Goal: Check status: Check status

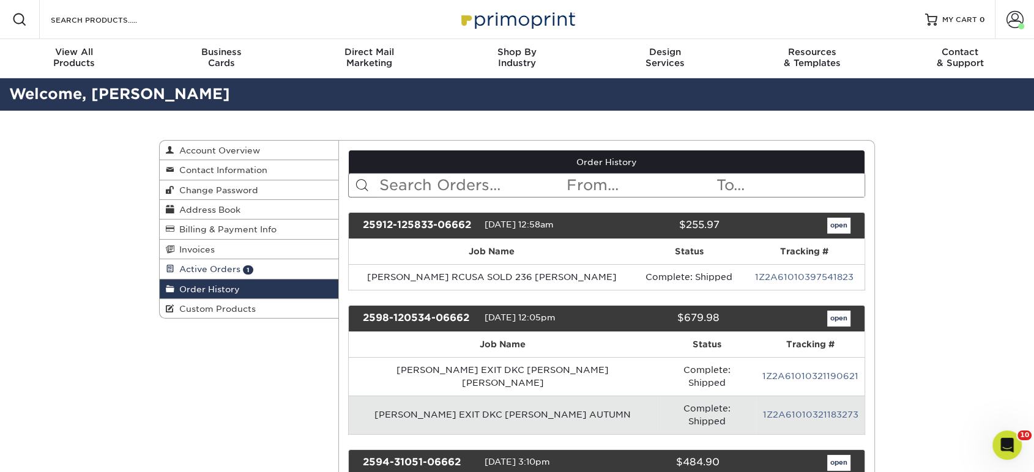
click at [204, 266] on span "Active Orders" at bounding box center [207, 269] width 66 height 10
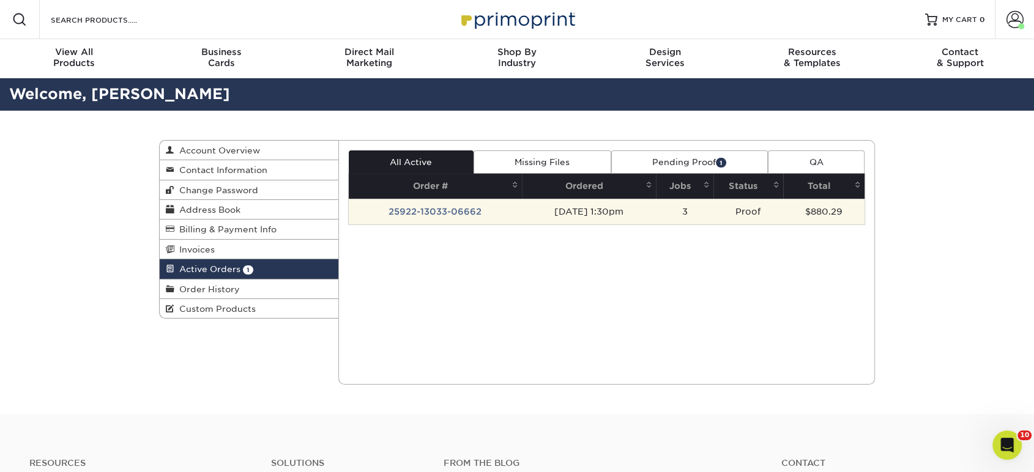
click at [455, 207] on td "25922-13033-06662" at bounding box center [435, 212] width 173 height 26
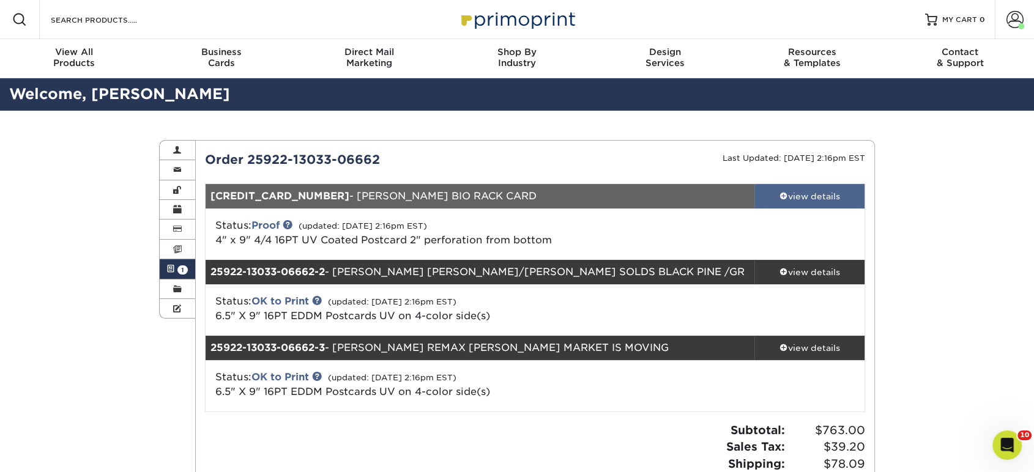
click at [810, 190] on div "view details" at bounding box center [810, 196] width 110 height 12
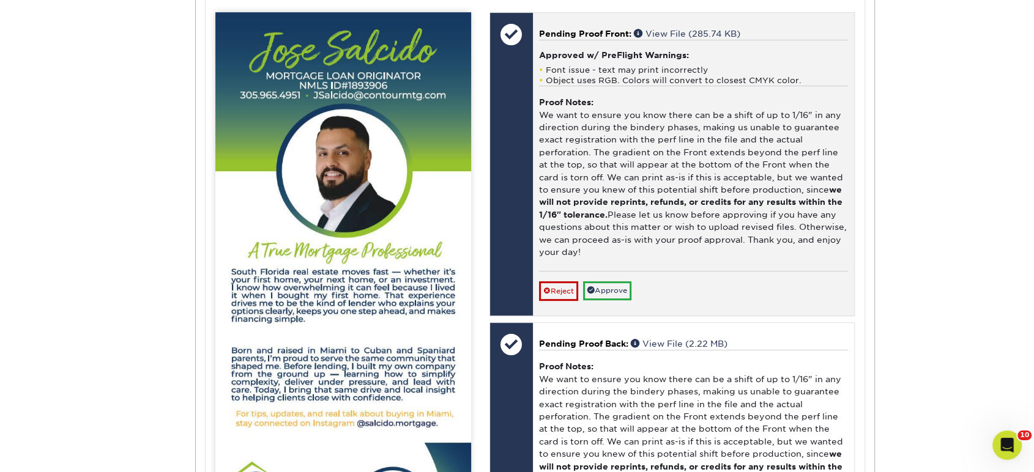
scroll to position [543, 0]
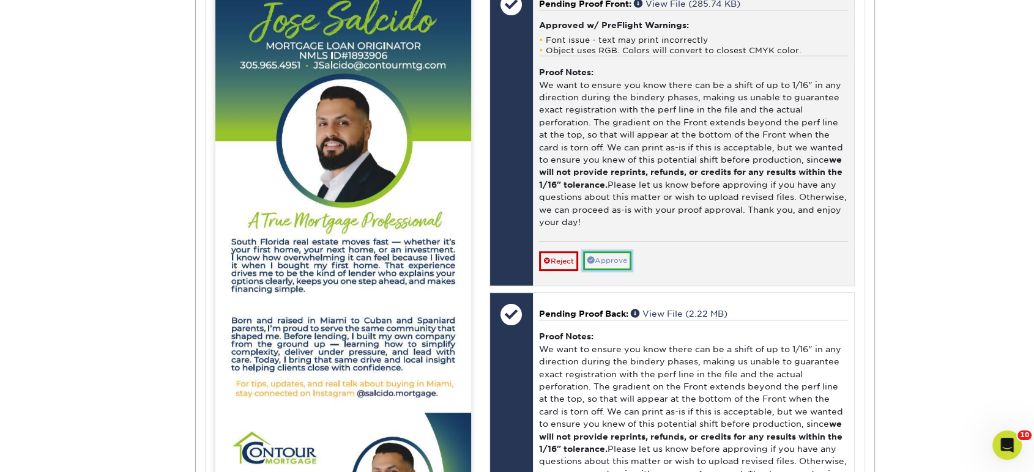
click at [617, 258] on link "Approve" at bounding box center [607, 261] width 48 height 19
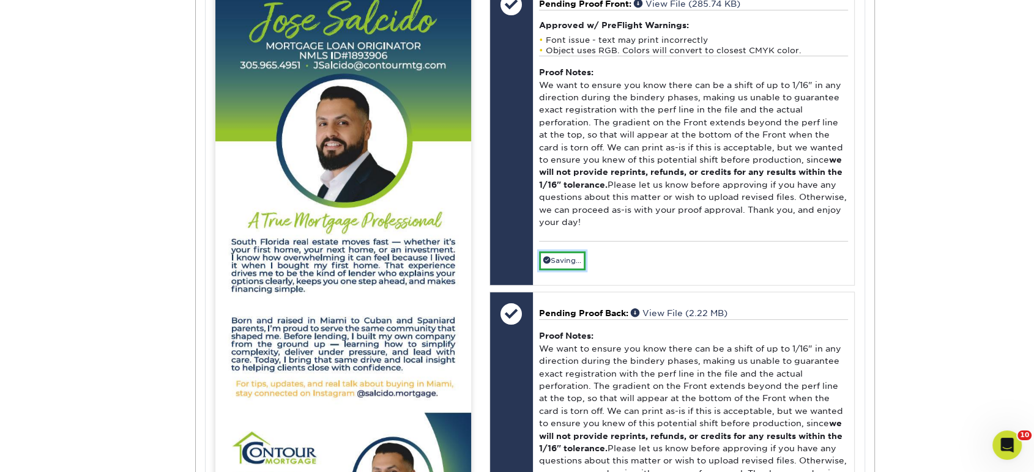
scroll to position [884, 0]
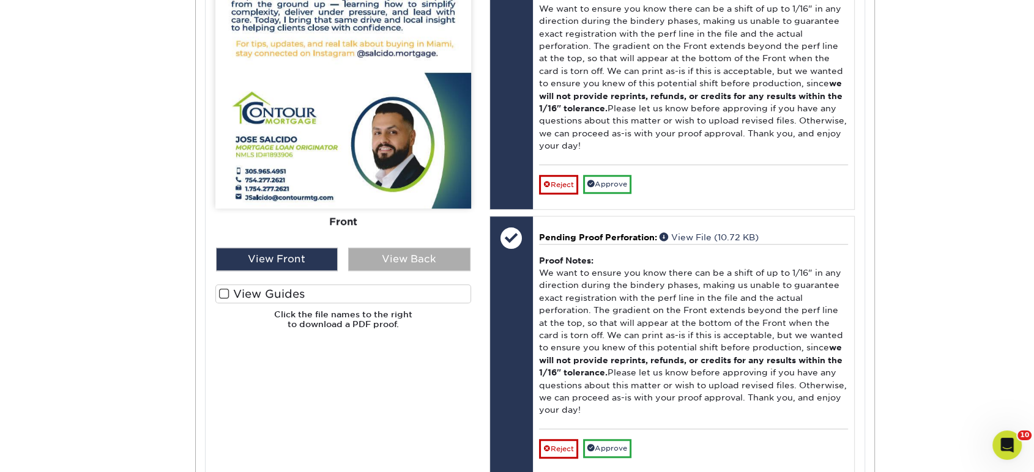
click at [426, 262] on div "View Back" at bounding box center [409, 259] width 122 height 23
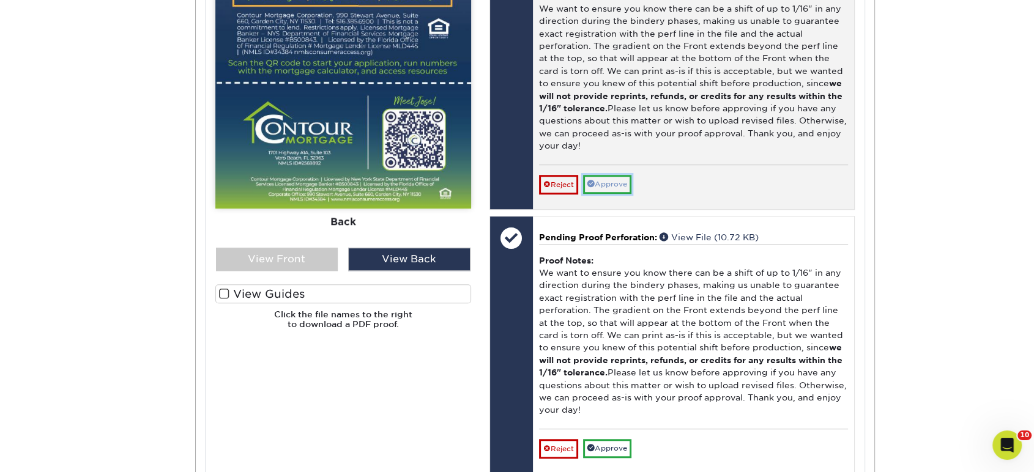
click at [606, 183] on link "Approve" at bounding box center [607, 184] width 48 height 19
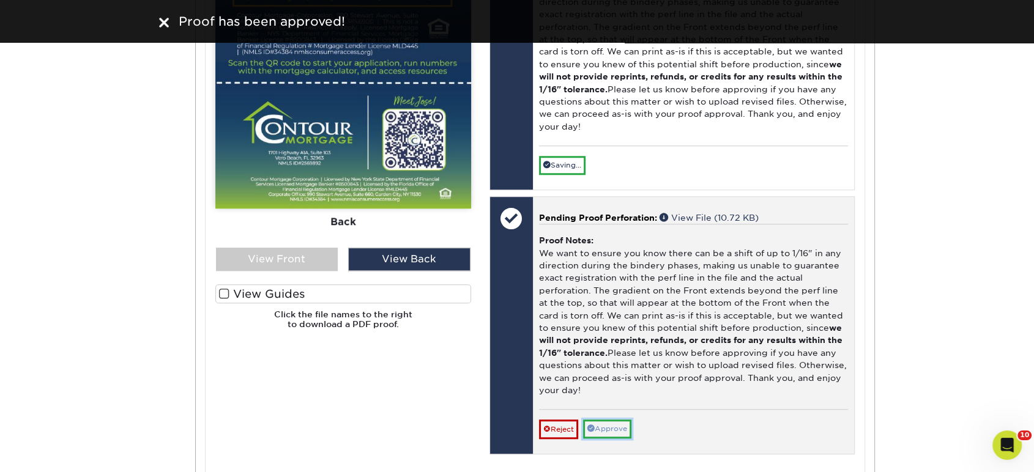
click at [618, 425] on link "Approve" at bounding box center [607, 429] width 48 height 19
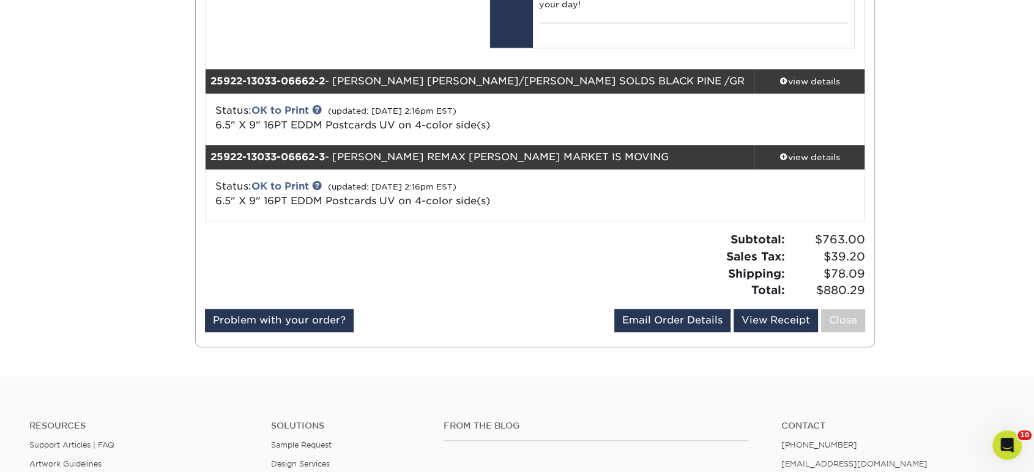
scroll to position [1360, 0]
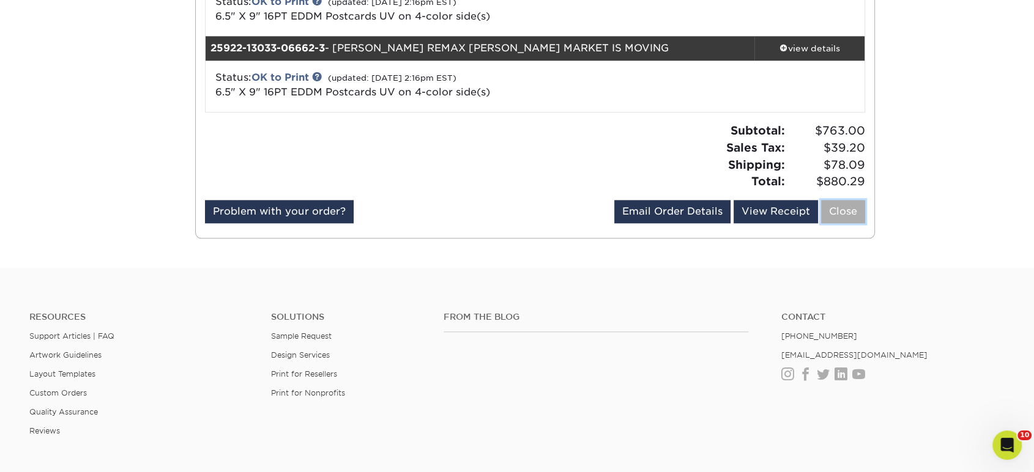
click at [830, 214] on link "Close" at bounding box center [843, 211] width 44 height 23
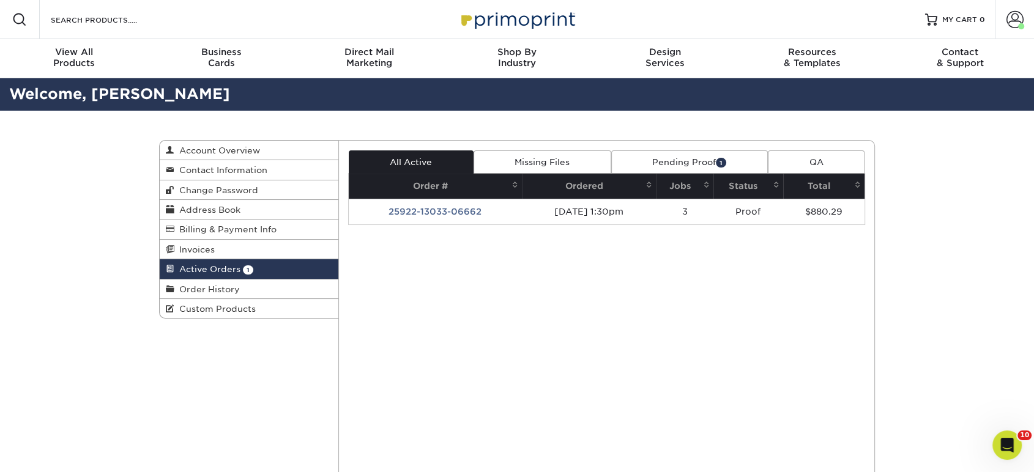
click at [272, 260] on link "Active Orders 1" at bounding box center [249, 269] width 179 height 20
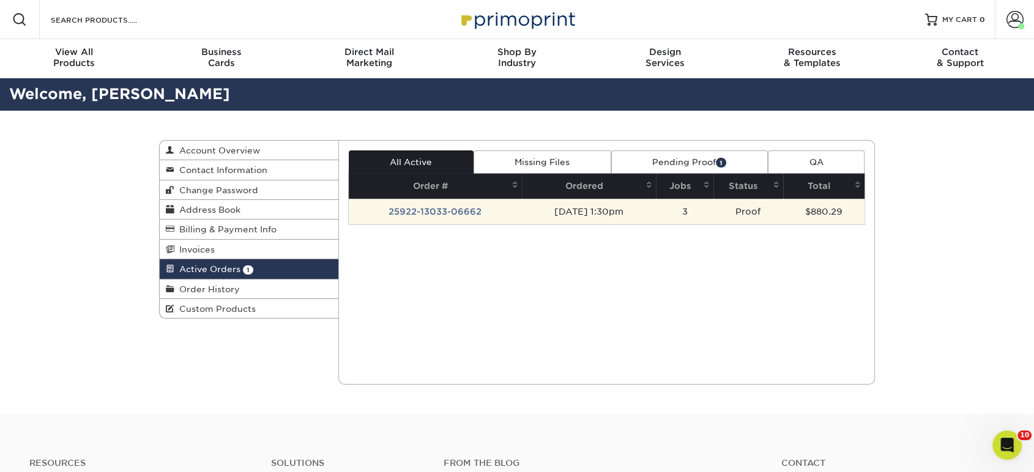
click at [690, 214] on td "3" at bounding box center [685, 212] width 58 height 26
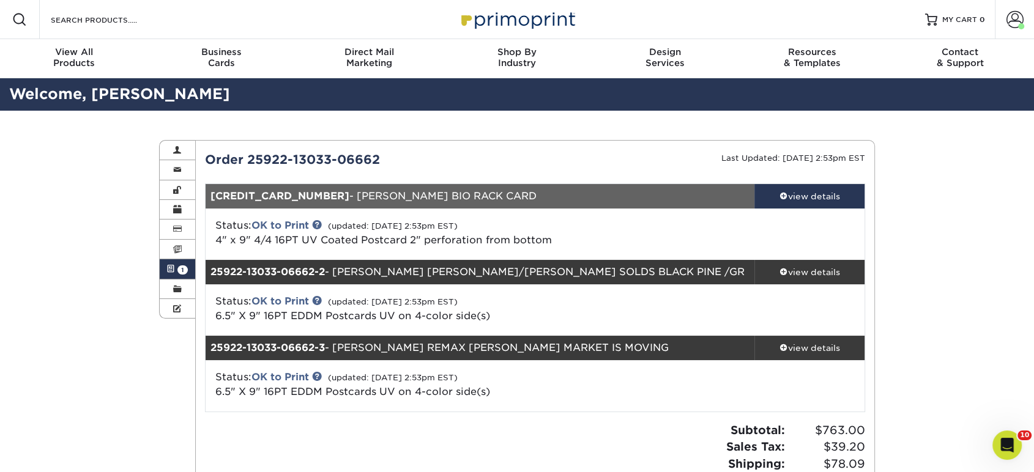
click at [178, 273] on link "Active Orders 1" at bounding box center [177, 269] width 35 height 20
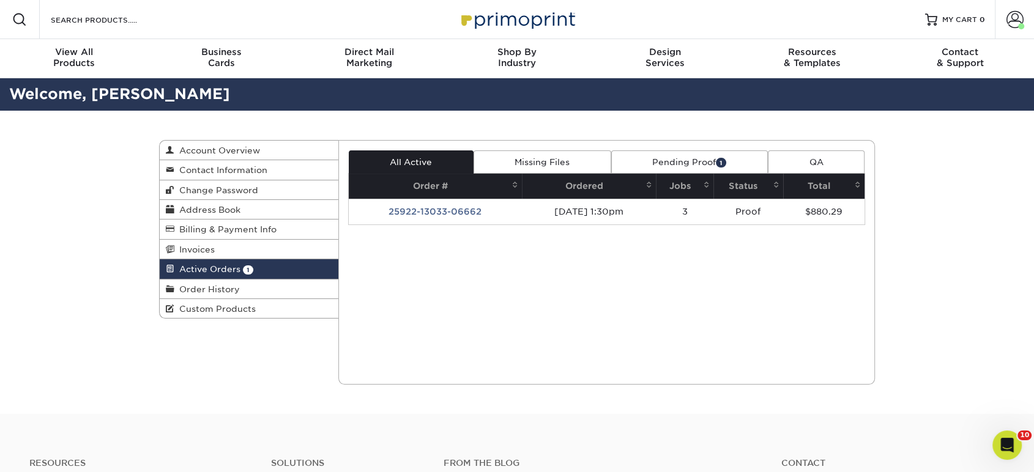
click at [696, 151] on link "Pending Proof 1" at bounding box center [689, 162] width 157 height 23
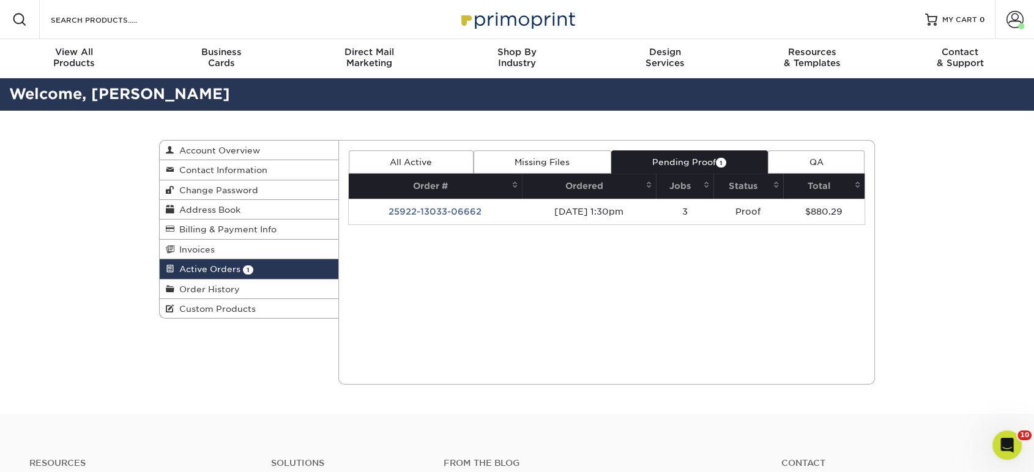
click at [701, 165] on link "Pending Proof 1" at bounding box center [689, 162] width 157 height 23
